Goal: Check status: Check status

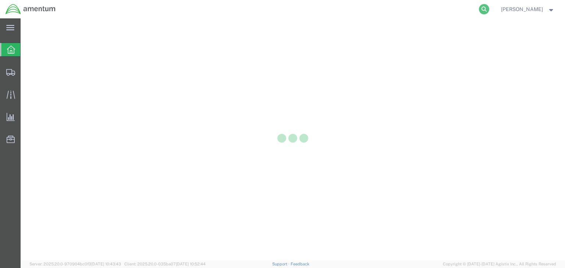
click at [489, 7] on icon at bounding box center [484, 9] width 10 height 10
click at [356, 10] on input "search" at bounding box center [366, 9] width 223 height 18
paste input "57009530"
type input "57009530"
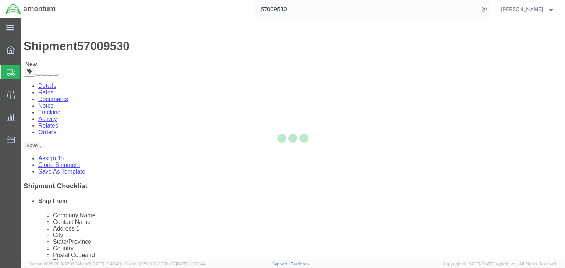
select select
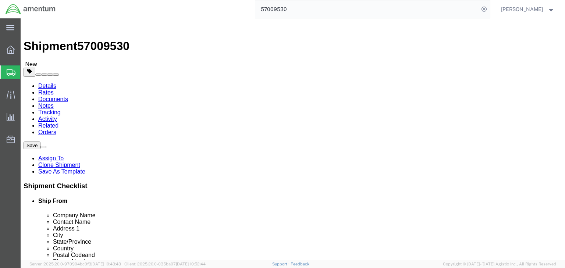
drag, startPoint x: 91, startPoint y: 44, endPoint x: 92, endPoint y: 51, distance: 7.7
click icon
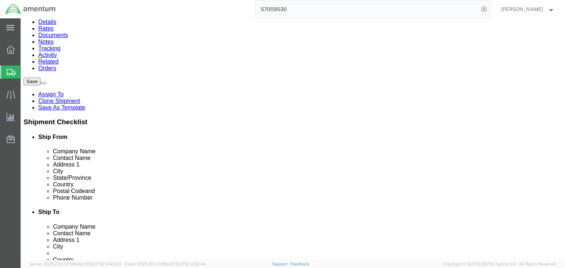
scroll to position [67, 0]
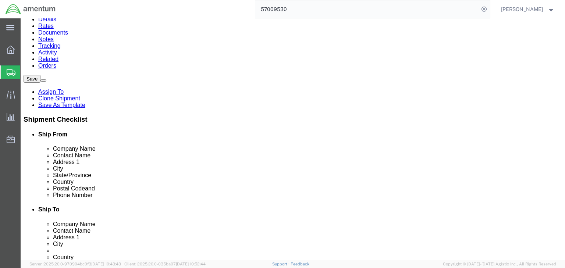
click div "Pieces: 1.00 Each Total value: 25.00 USD"
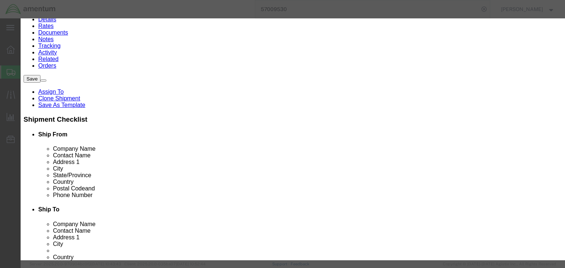
checkbox input "true"
type input "8517690000"
click input "text"
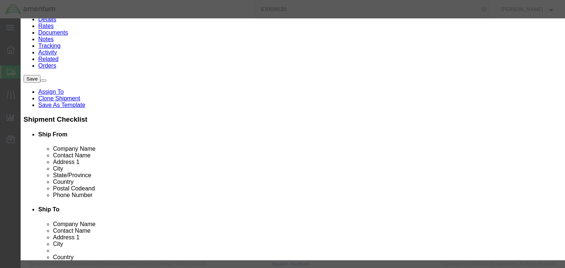
type input "5A991.g"
drag, startPoint x: 206, startPoint y: 98, endPoint x: 202, endPoint y: 102, distance: 5.7
click select "Select ATF BIS DEA EPA FDA FTR ITAR OFAC Other (OPA)"
select select "BIS"
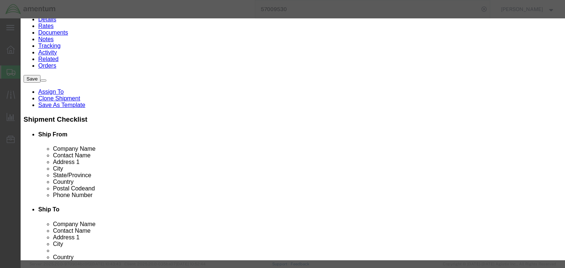
click select "Select ATF BIS DEA EPA FDA FTR ITAR OFAC Other (OPA)"
click select "Select AGR-Agricultural APP-Computers APR-Additional Permissive Exports AVS-Air…"
select select "NLR"
click select "Select AGR-Agricultural APP-Computers APR-Additional Permissive Exports AVS-Air…"
click button "Save & Close"
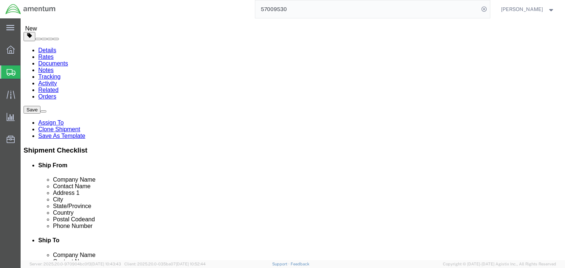
scroll to position [0, 0]
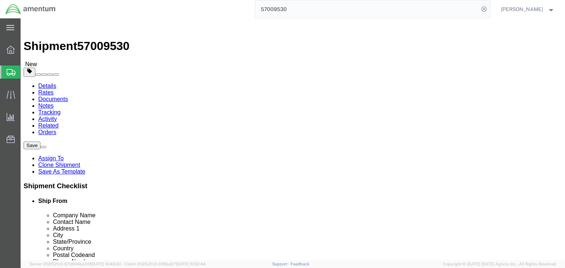
click link "Special Services"
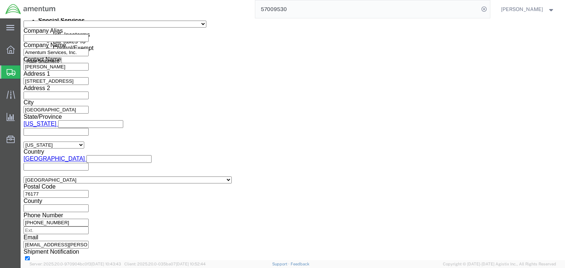
scroll to position [559, 0]
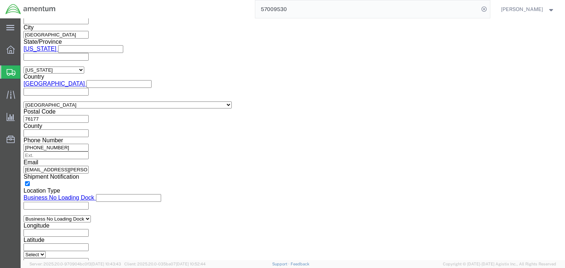
click select "Select ATF BIS DEA EPA FDA FTR ITAR OFAC Other (OPA)"
select select "FTR"
click select "Select ATF BIS DEA EPA FDA FTR ITAR OFAC Other (OPA)"
click select "Select 30.2(d)(2) 30.36 30.37(a) 30.37(f) 30.37(g) 30.37(h) 30.37(i) 30.37(j) 3…"
select select "30.37(a)"
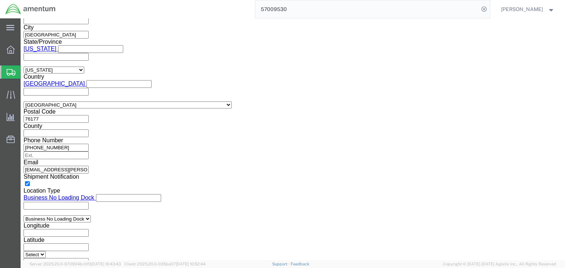
click select "Select 30.2(d)(2) 30.36 30.37(a) 30.37(f) 30.37(g) 30.37(h) 30.37(i) 30.37(j) 3…"
click select "Select AES-Direct EEI Carrier File EEI EEI Exempt"
select select "EXEM"
click select "Select AES-Direct EEI Carrier File EEI EEI Exempt"
click icon
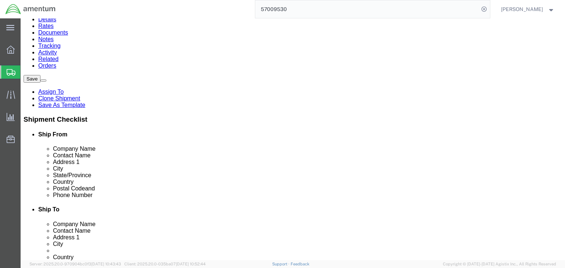
drag, startPoint x: 37, startPoint y: 49, endPoint x: 1, endPoint y: 57, distance: 36.1
click icon
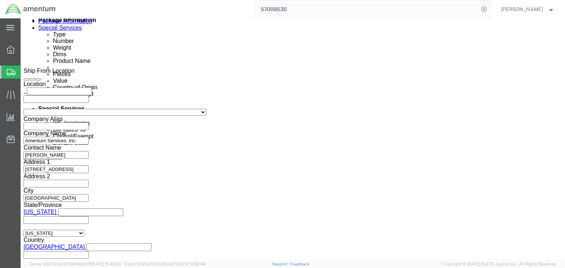
click at [12, 74] on icon at bounding box center [11, 72] width 9 height 7
